Goal: Task Accomplishment & Management: Manage account settings

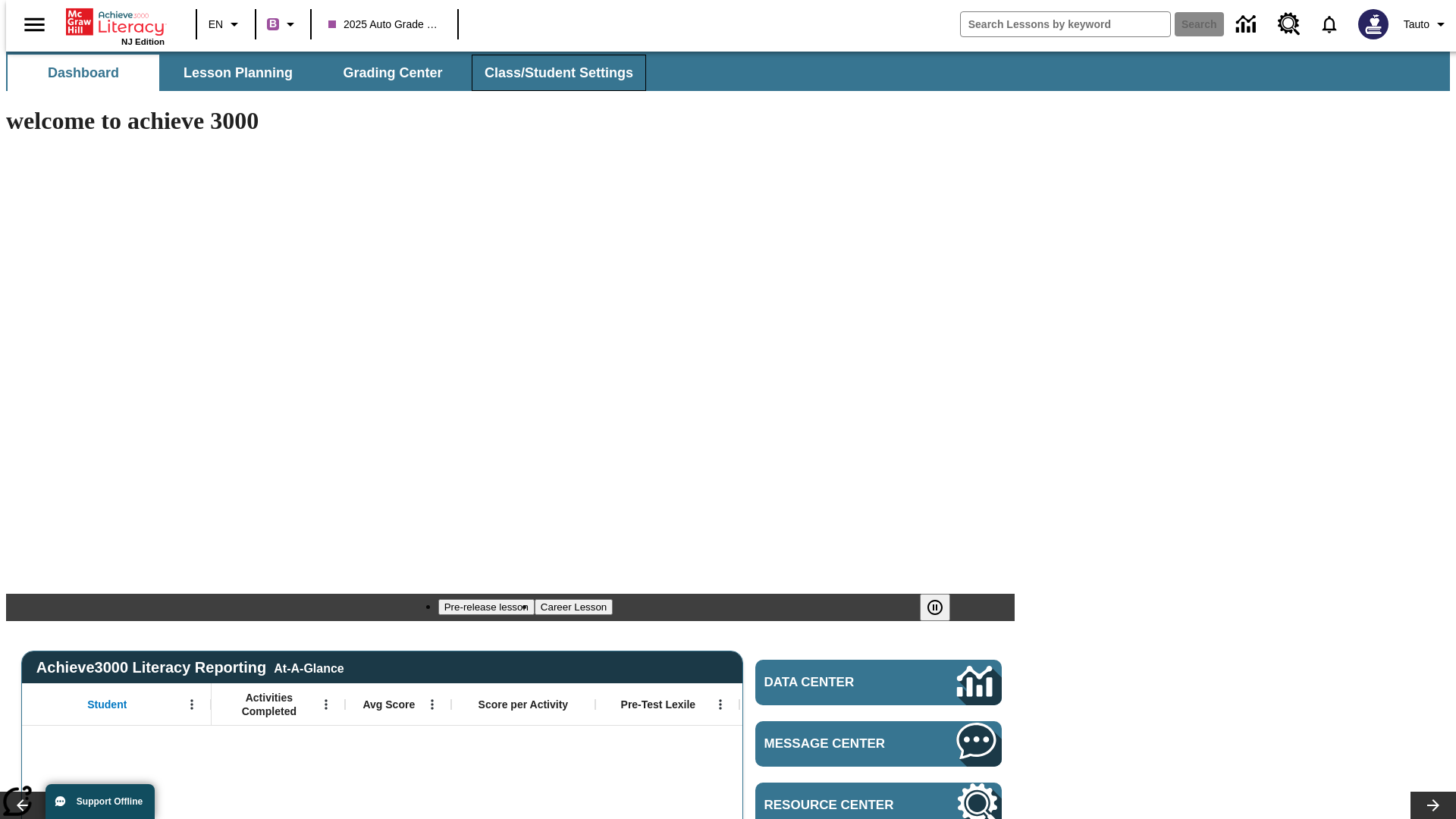
click at [550, 72] on span "Class/Student Settings" at bounding box center [559, 72] width 148 height 17
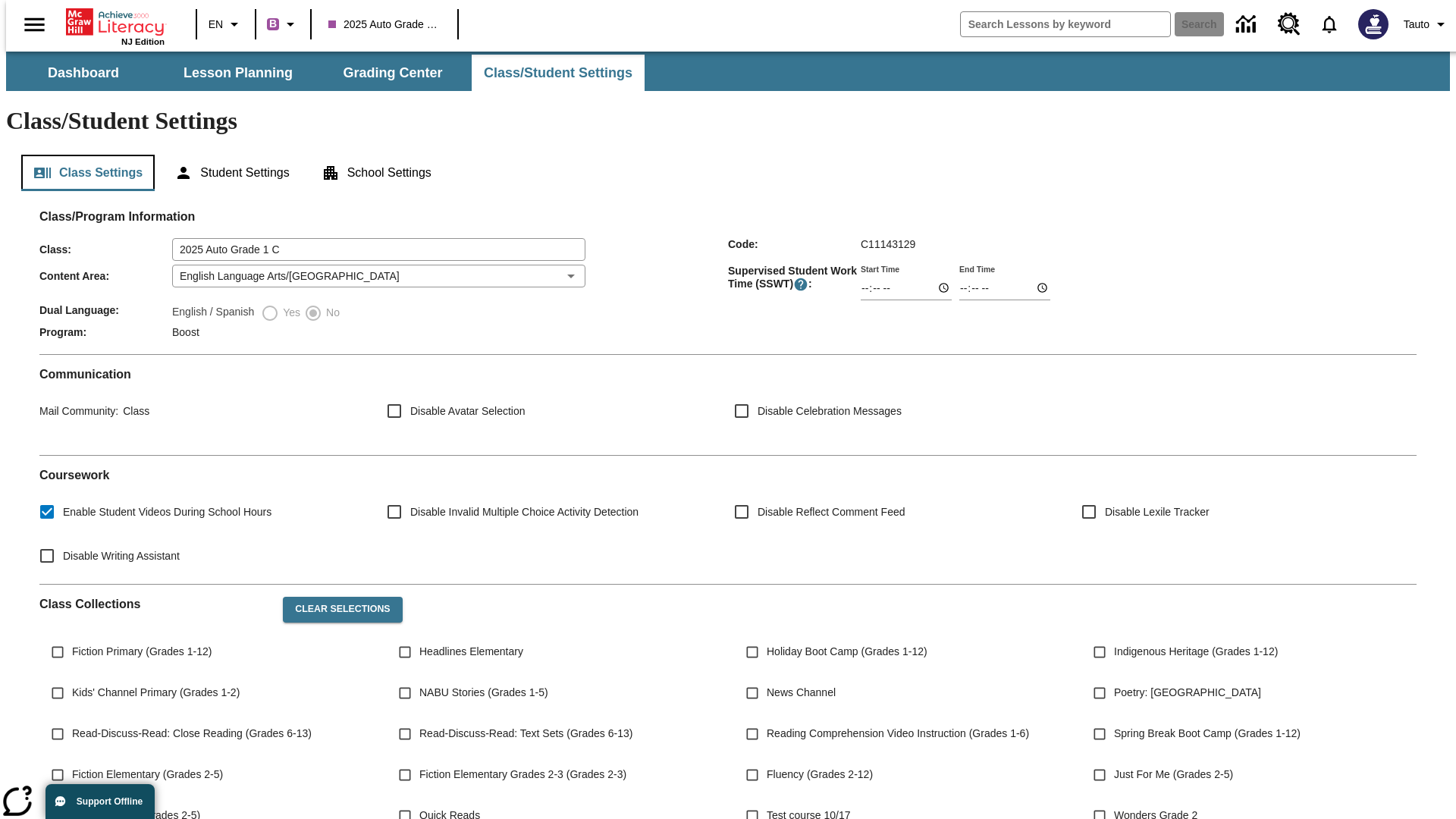
click at [82, 155] on button "Class Settings" at bounding box center [88, 173] width 134 height 37
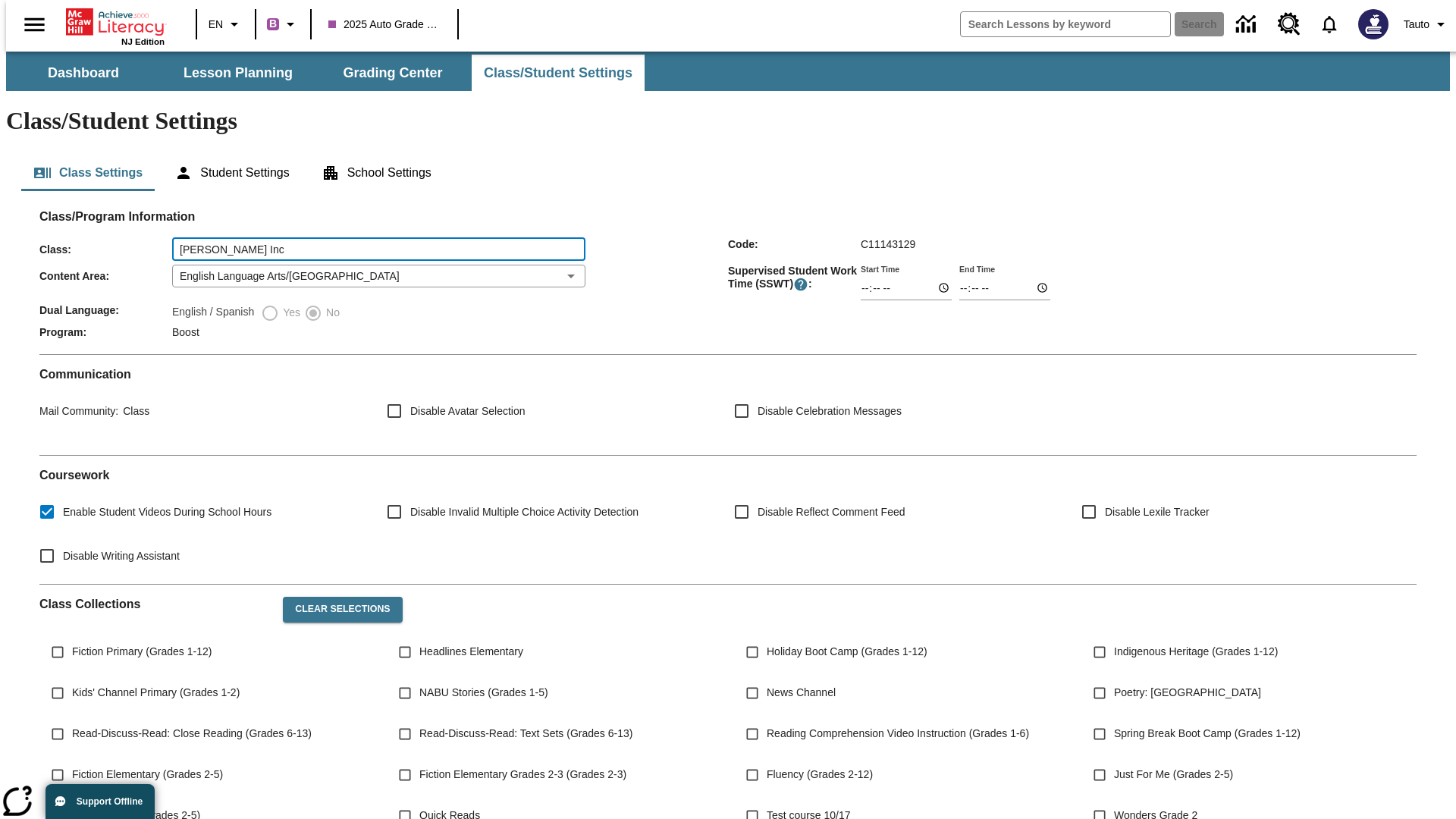
type input "[PERSON_NAME] Inc"
type input "06:00"
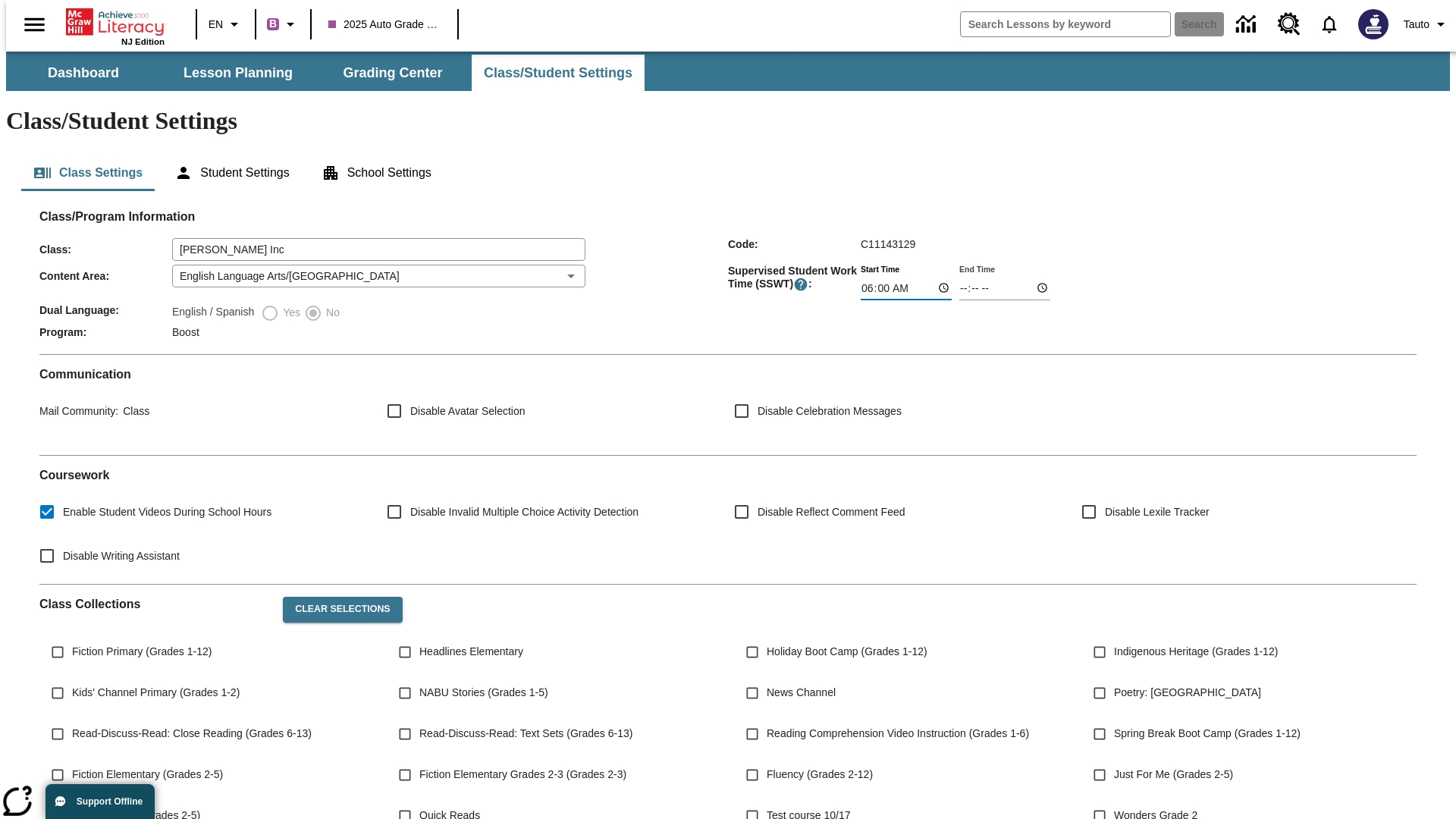
type input "06:01"
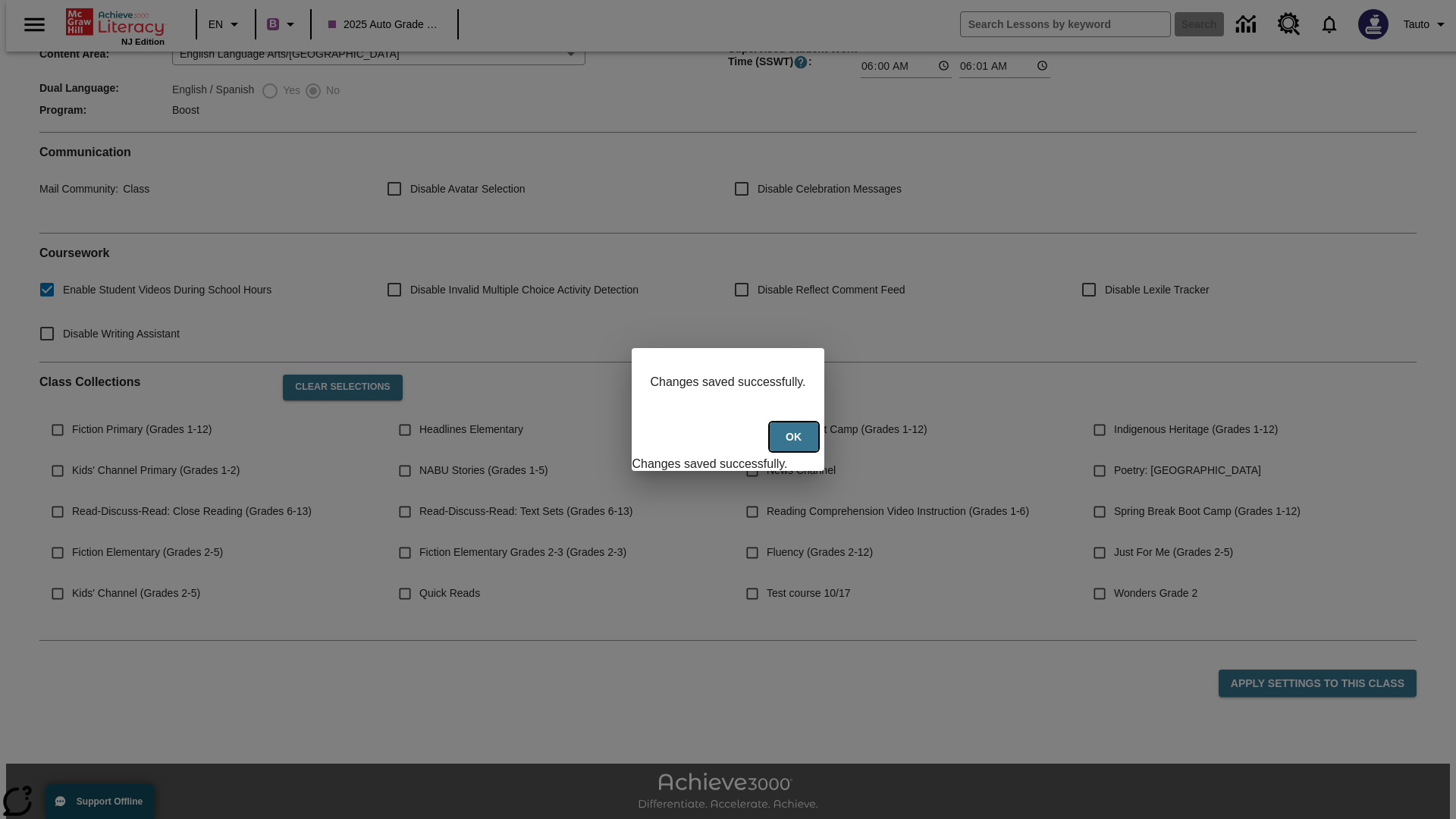
click at [796, 445] on button "Ok" at bounding box center [794, 437] width 49 height 29
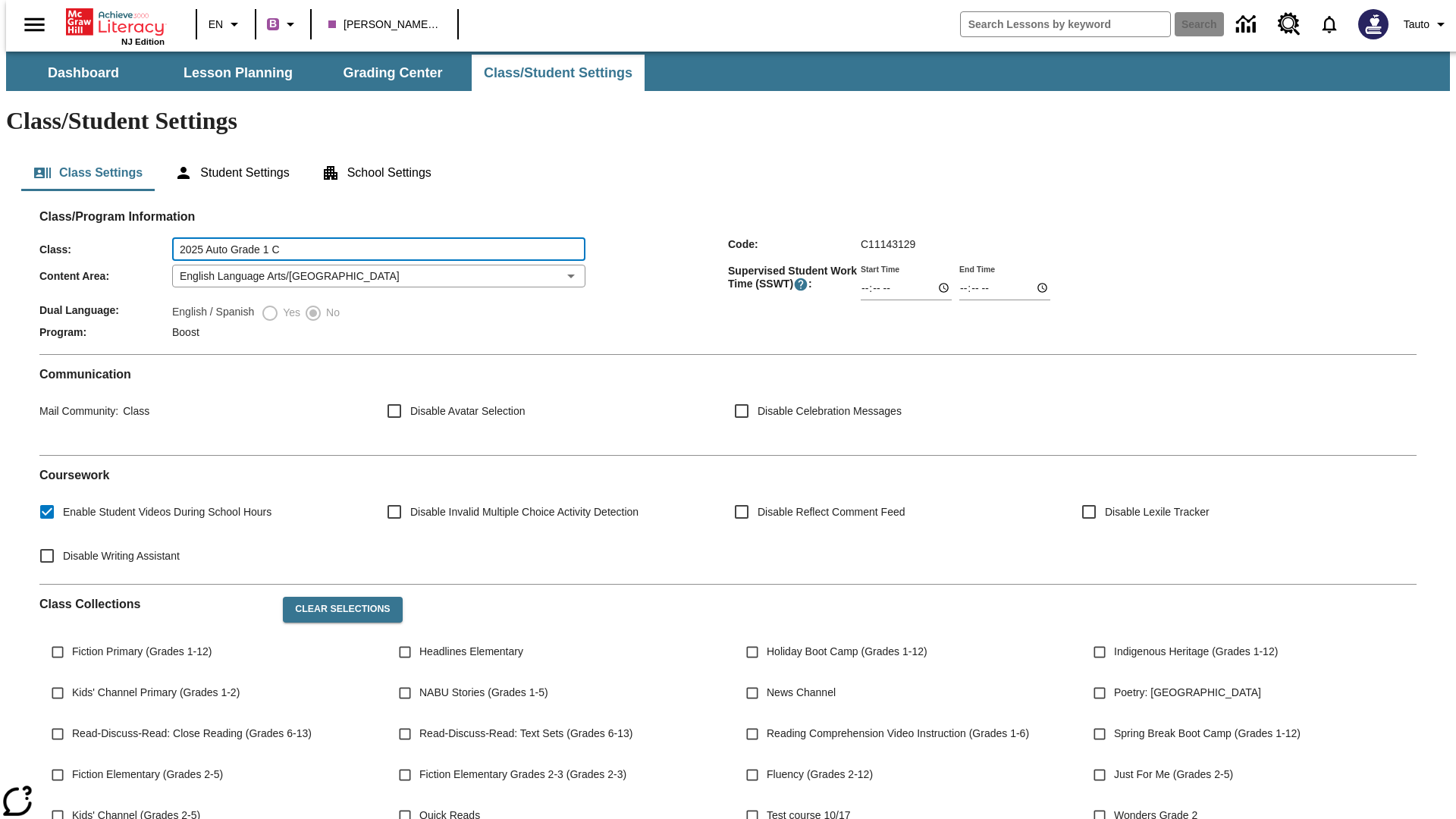
type input "2025 Auto Grade 1 C"
type input "06:00"
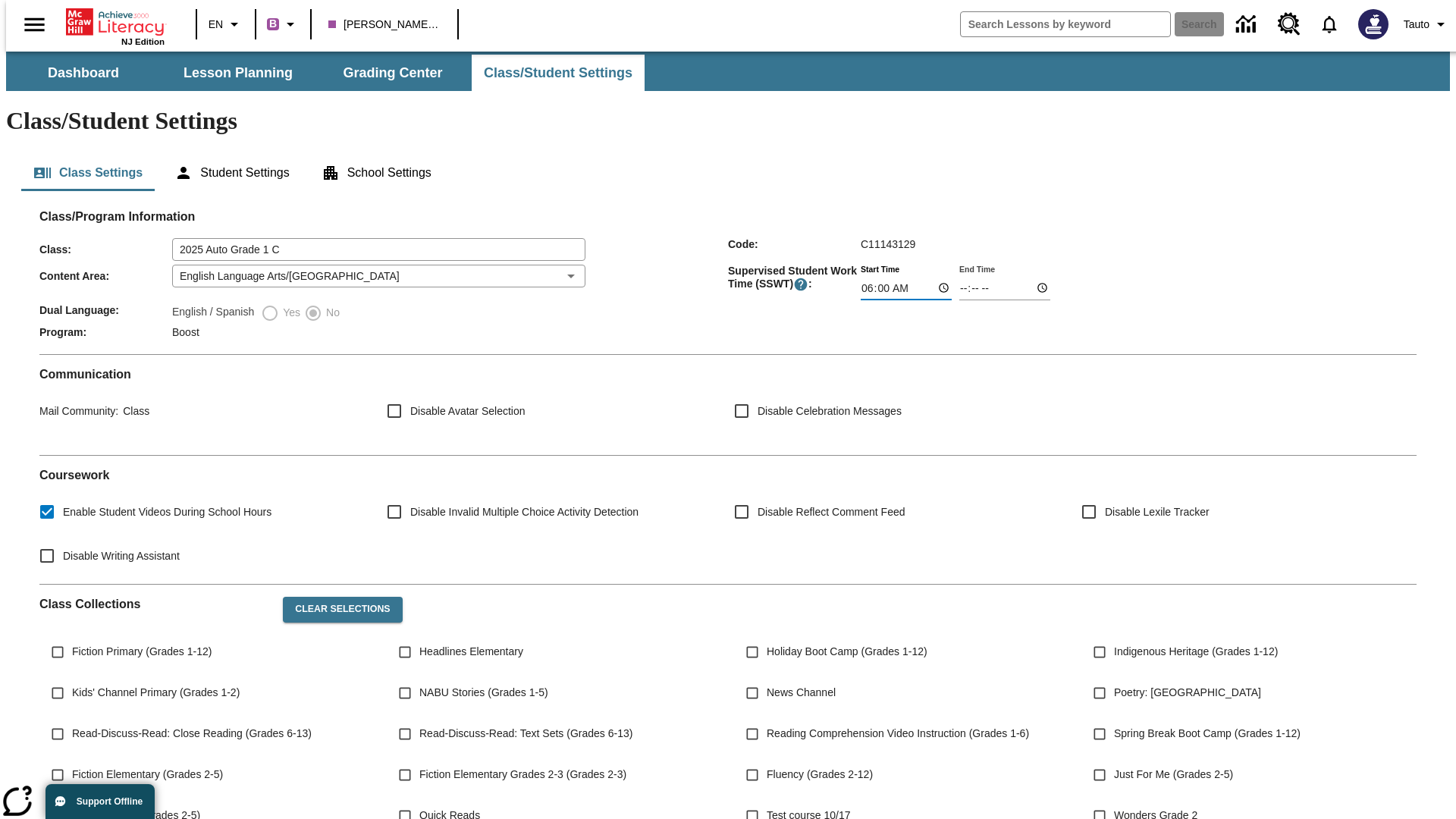
type input "06:01"
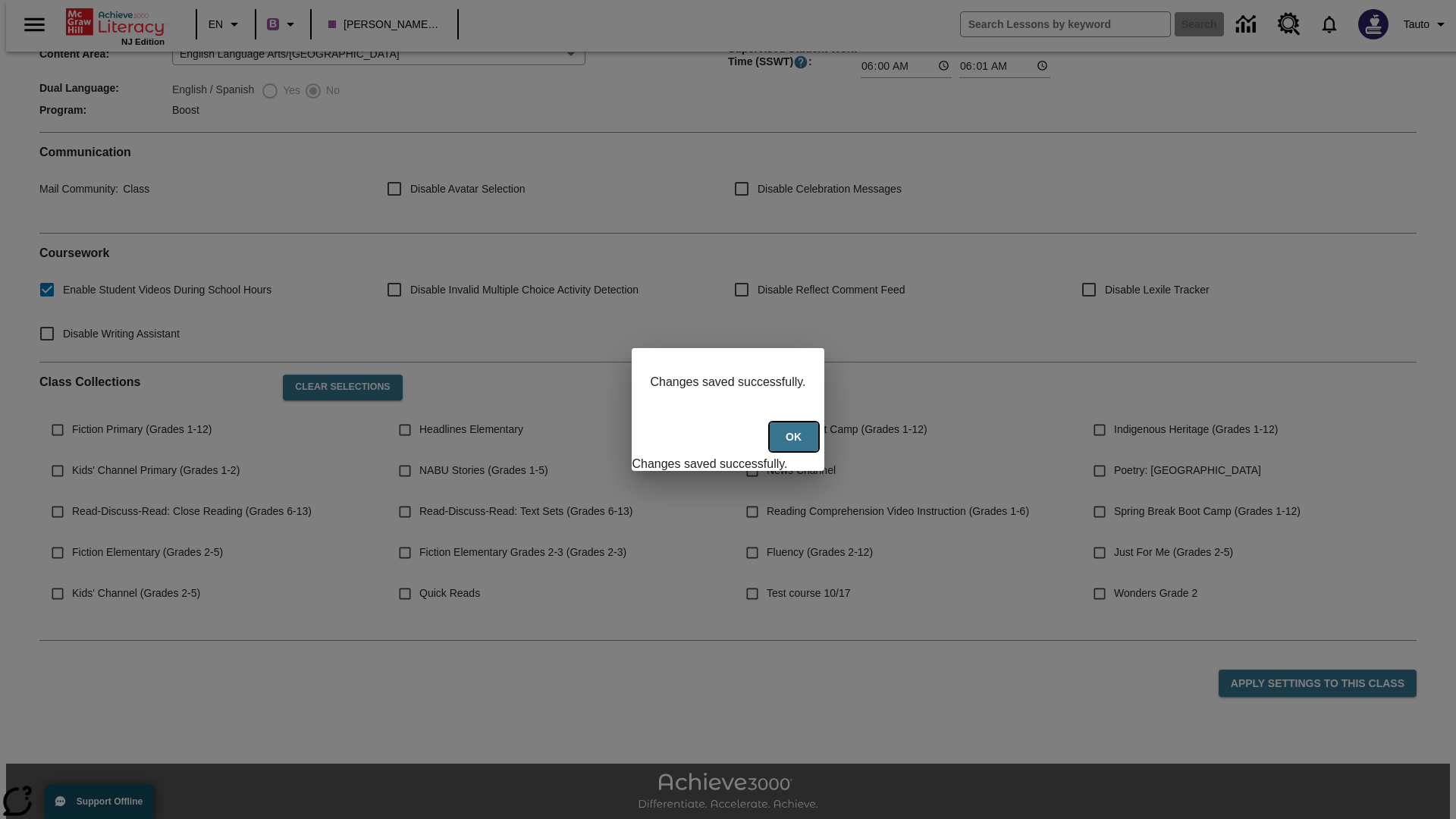
click at [796, 445] on button "Ok" at bounding box center [794, 437] width 49 height 29
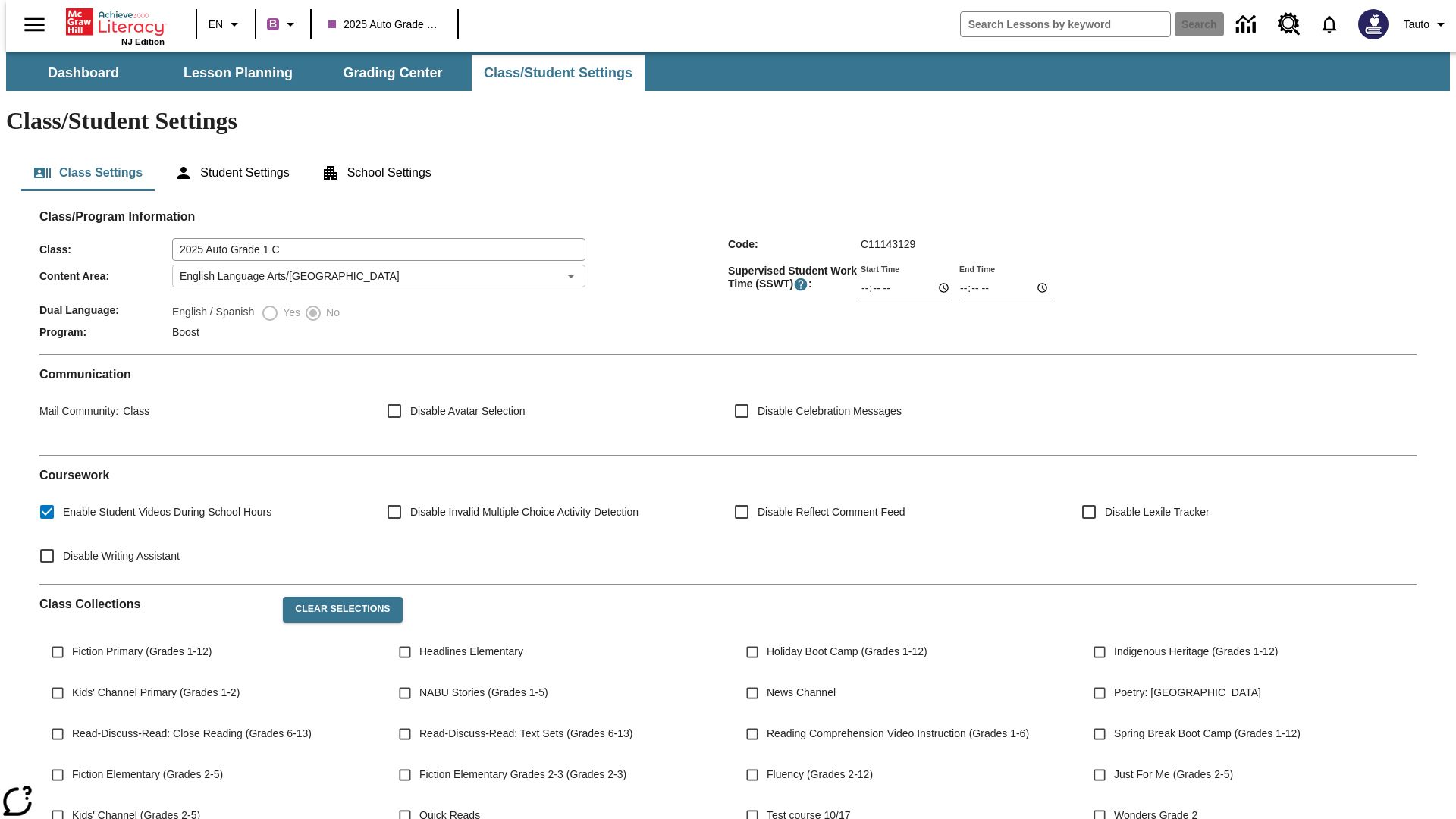
click at [374, 231] on body "Skip to main content NJ Edition EN B 2025 Auto Grade 1 C Search Tauto Dashboard…" at bounding box center [727, 567] width 1444 height 1031
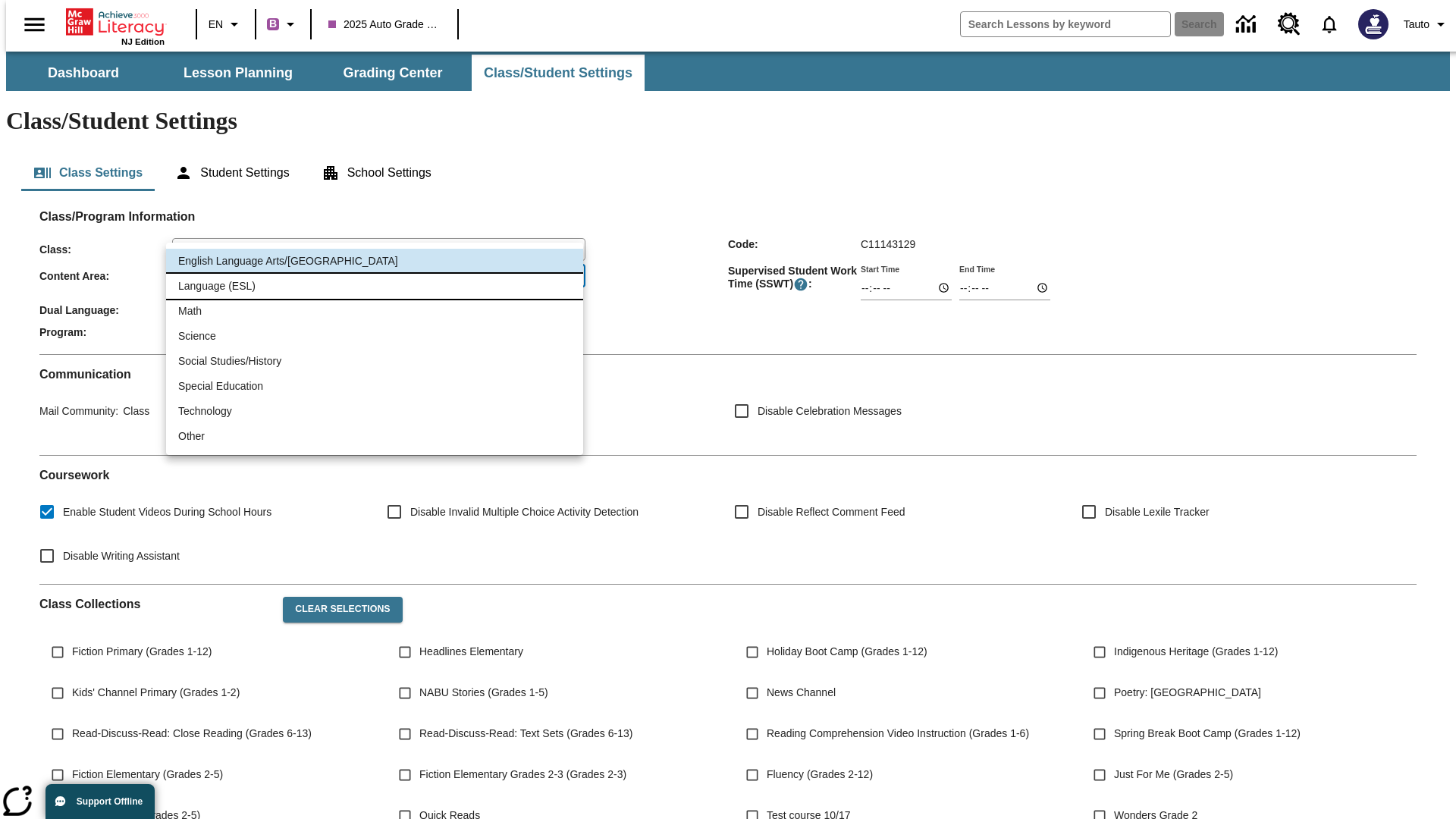
click at [375, 286] on li "Language (ESL)" at bounding box center [375, 286] width 417 height 25
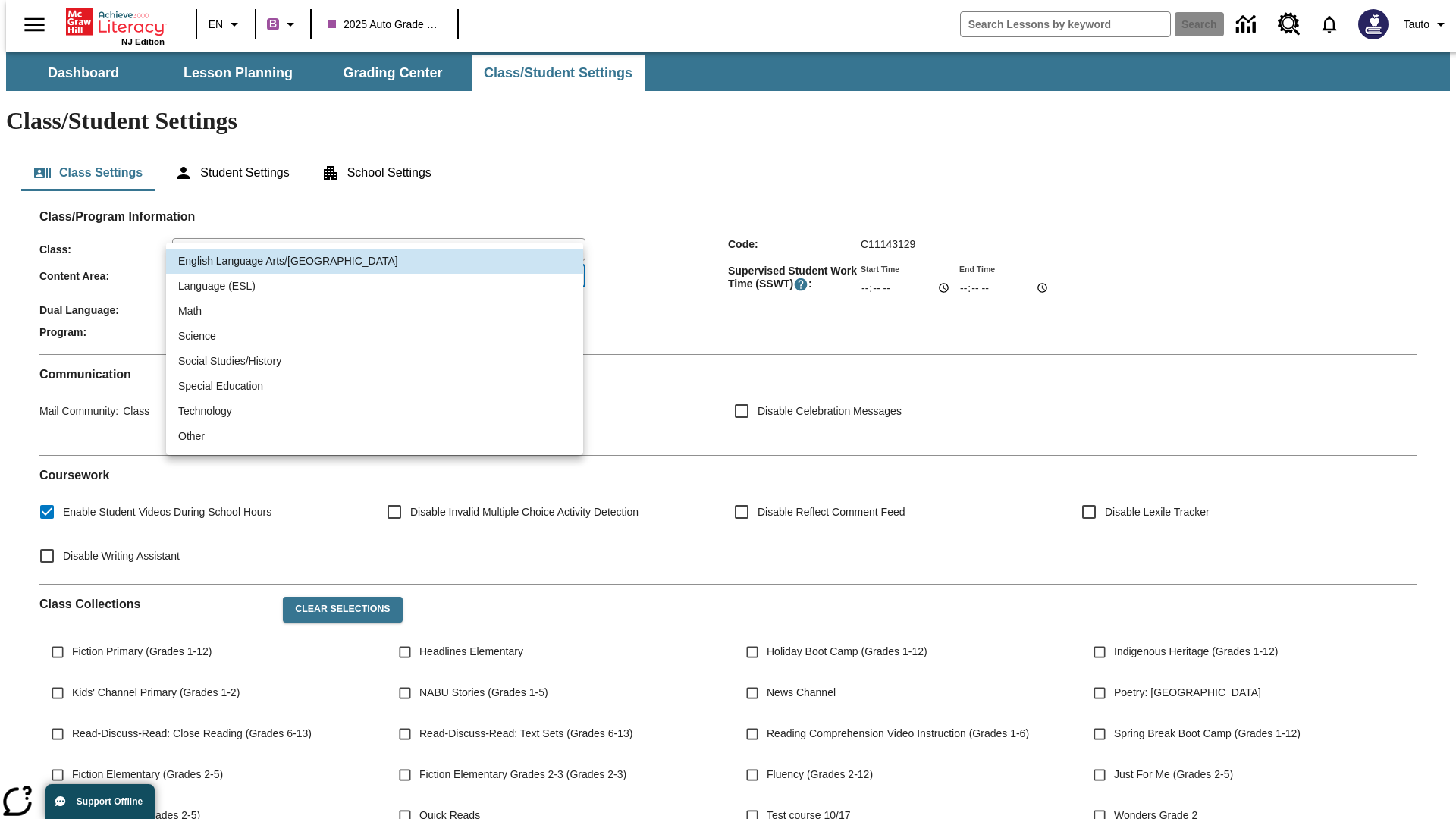
type input "2"
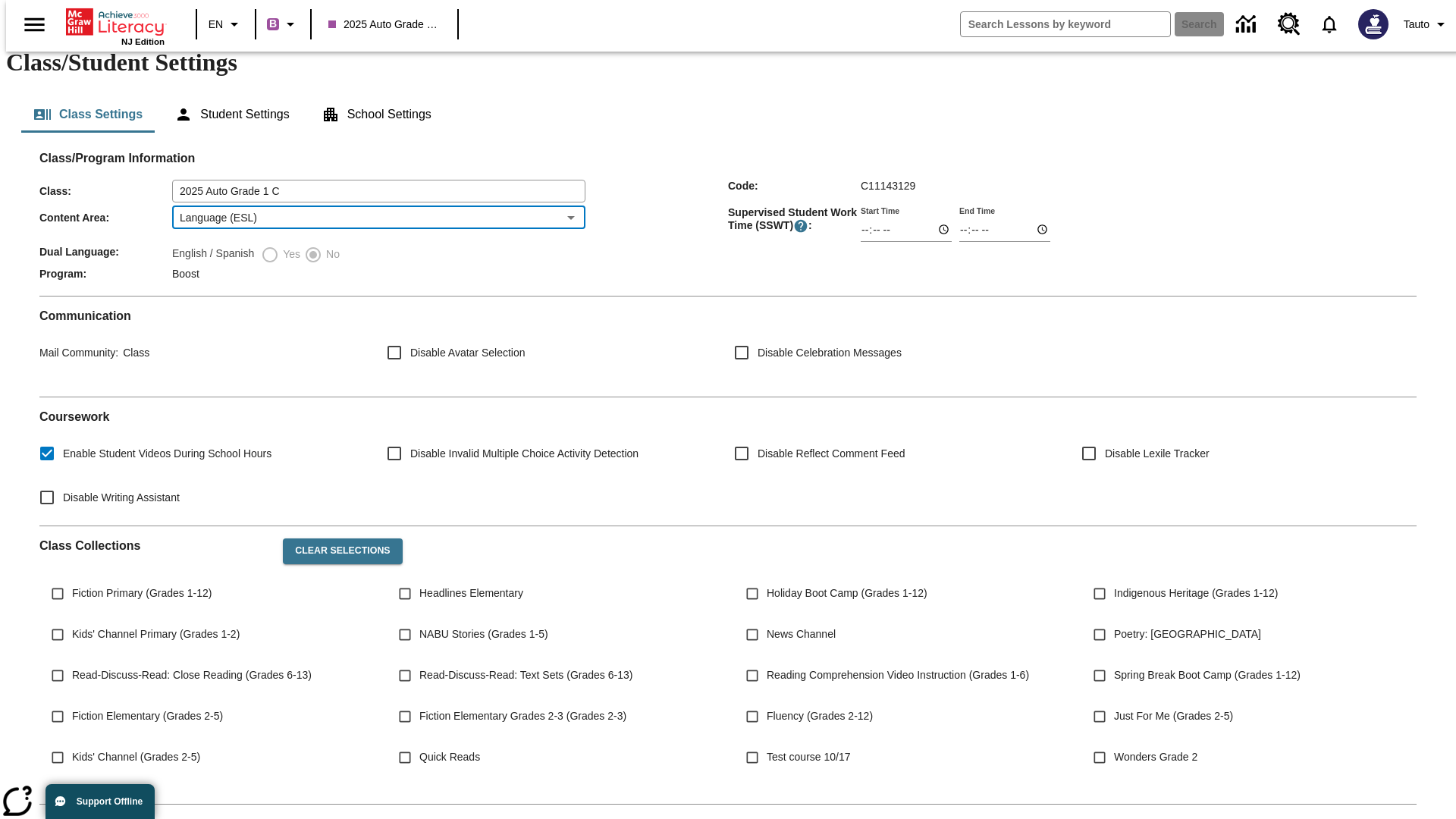
scroll to position [222, 0]
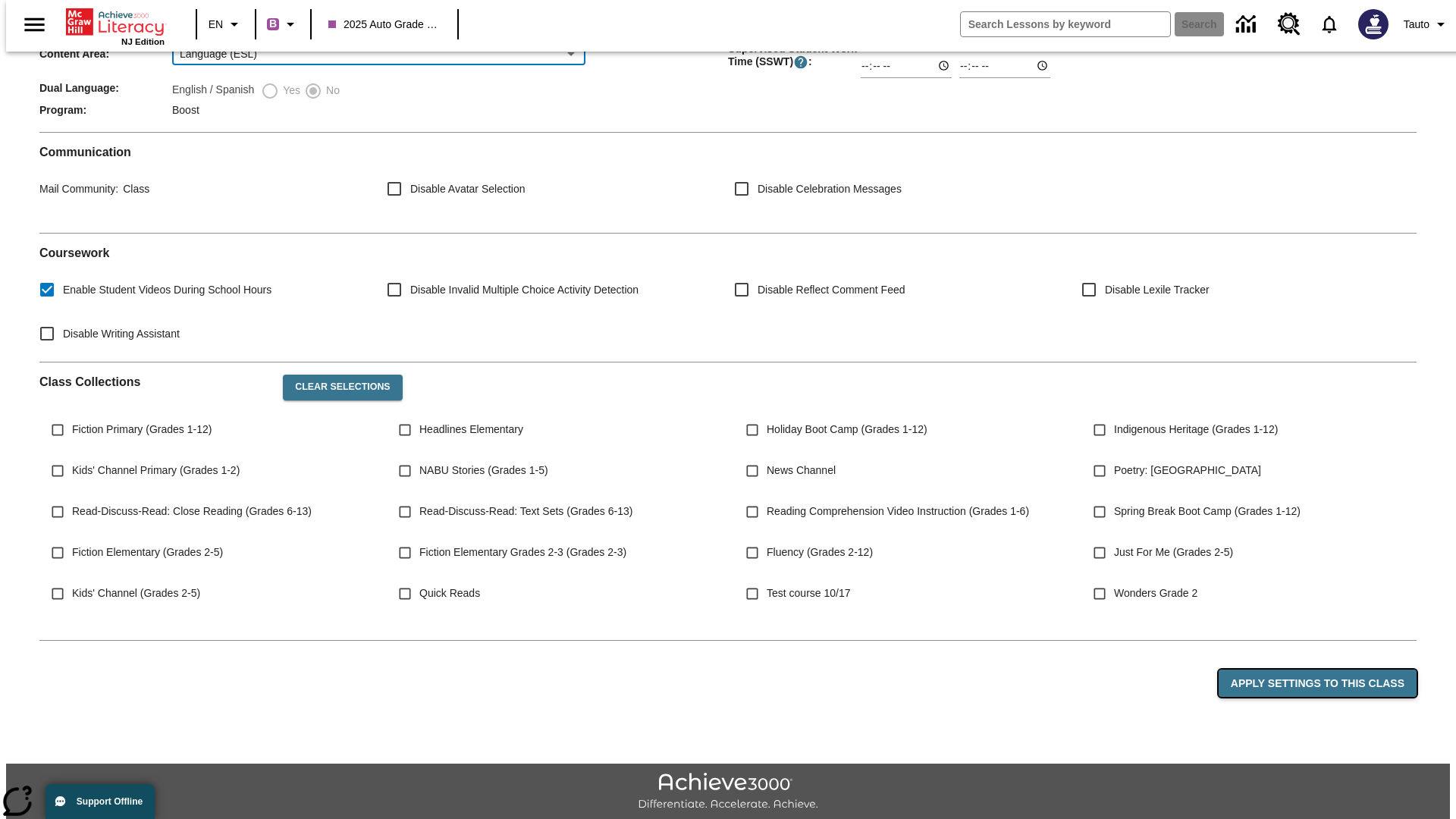
click at [1327, 669] on button "Apply Settings to this Class" at bounding box center [1317, 683] width 198 height 28
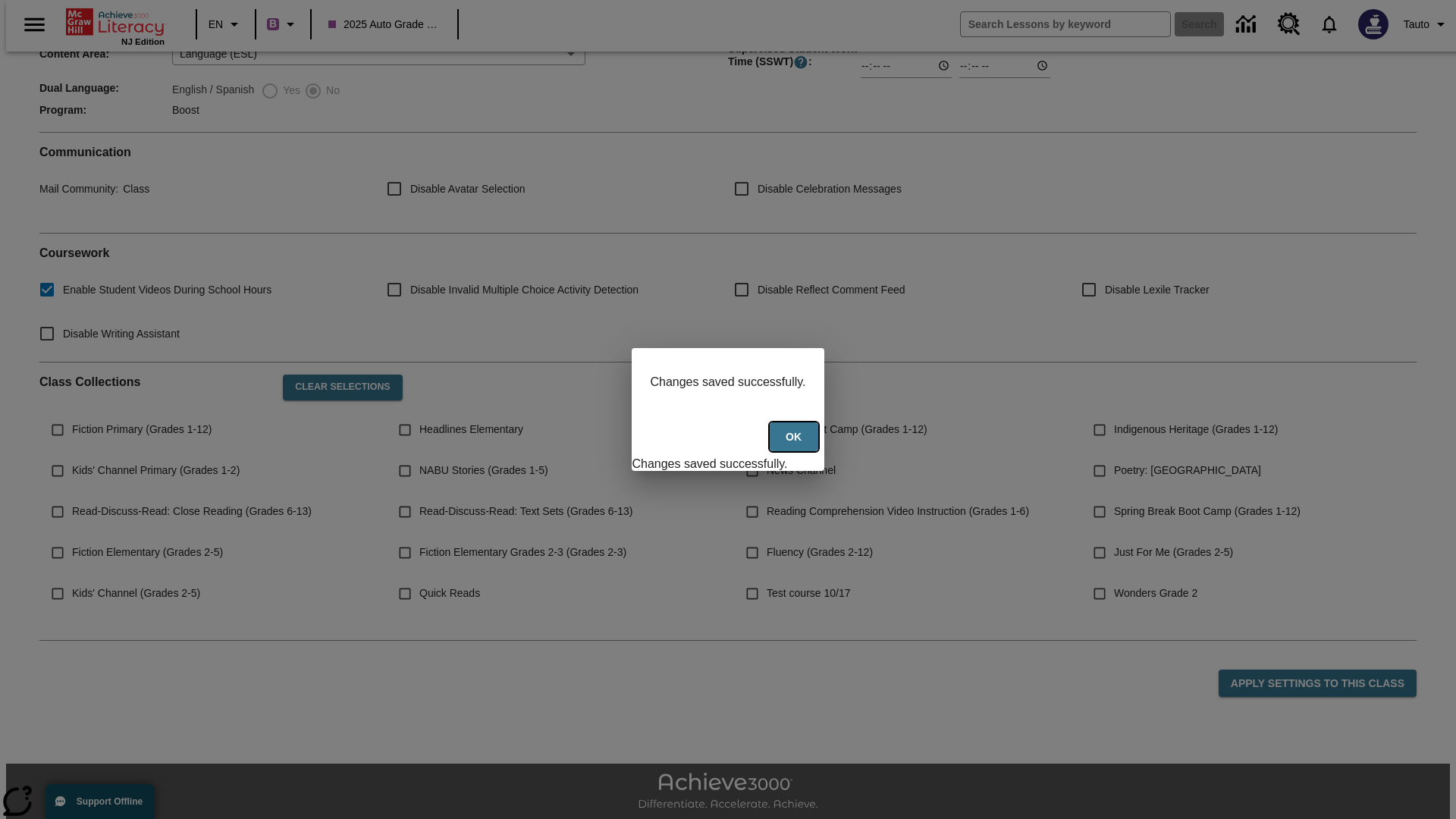
click at [796, 445] on button "Ok" at bounding box center [794, 437] width 49 height 29
